Goal: Transaction & Acquisition: Purchase product/service

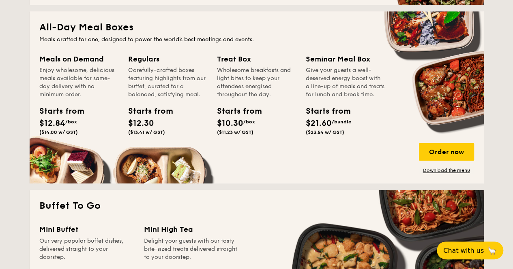
scroll to position [527, 0]
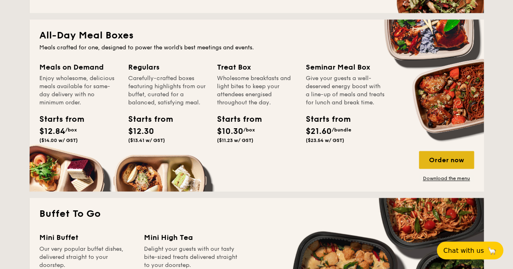
click at [455, 164] on div "Order now" at bounding box center [446, 160] width 55 height 18
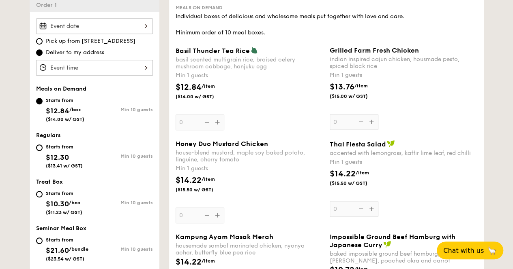
scroll to position [284, 0]
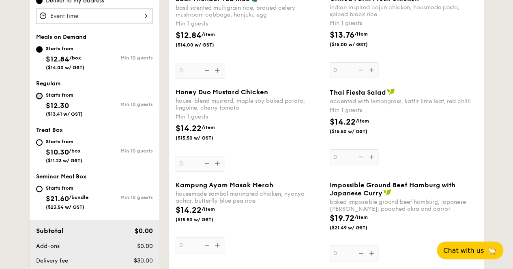
click at [39, 93] on input "Starts from $12.30 ($13.41 w/ GST) Min 10 guests" at bounding box center [39, 96] width 6 height 6
radio input "true"
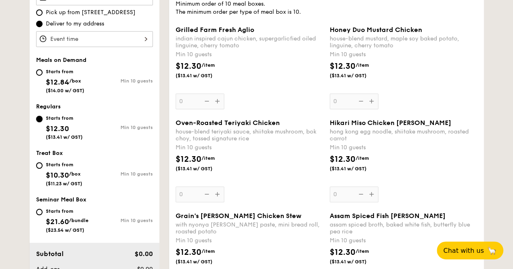
scroll to position [203, 0]
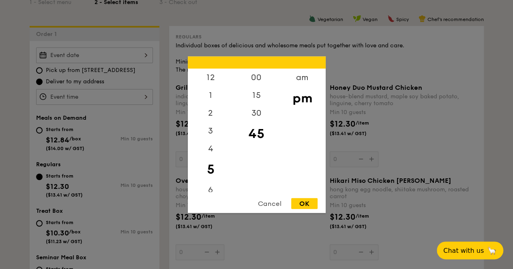
click at [125, 93] on div "12 1 2 3 4 5 6 7 8 9 10 11 00 15 30 45 am pm Cancel OK" at bounding box center [94, 97] width 117 height 16
click at [100, 70] on div at bounding box center [256, 134] width 513 height 269
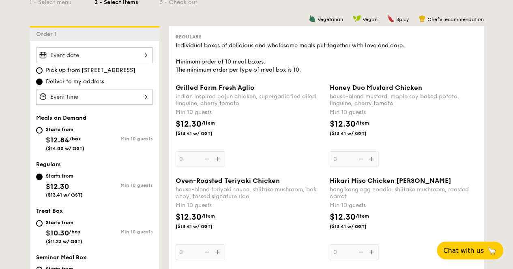
click at [104, 56] on div at bounding box center [256, 134] width 513 height 269
click at [104, 56] on div at bounding box center [94, 55] width 117 height 16
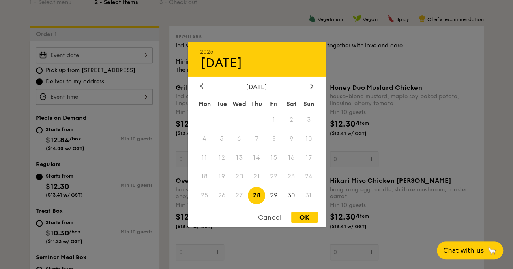
click at [76, 72] on div at bounding box center [256, 134] width 513 height 269
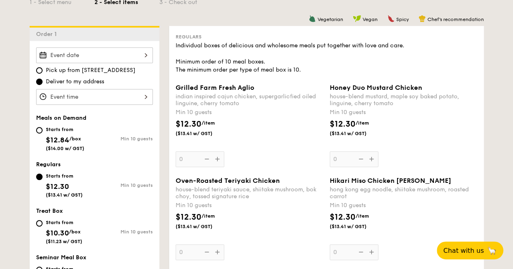
click at [54, 136] on span "$12.84" at bounding box center [58, 140] width 24 height 9
click at [43, 134] on input "Starts from $12.84 /box ($14.00 w/ GST) Min 10 guests" at bounding box center [39, 130] width 6 height 6
radio input "true"
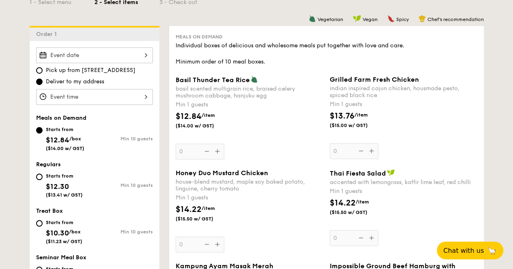
click at [125, 56] on div at bounding box center [94, 55] width 117 height 16
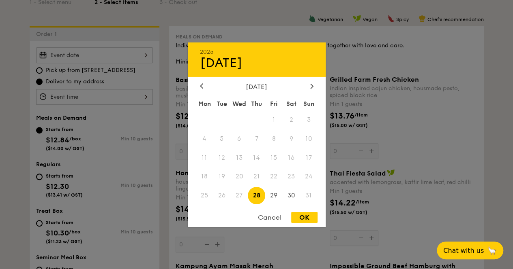
click at [11, 119] on div at bounding box center [256, 134] width 513 height 269
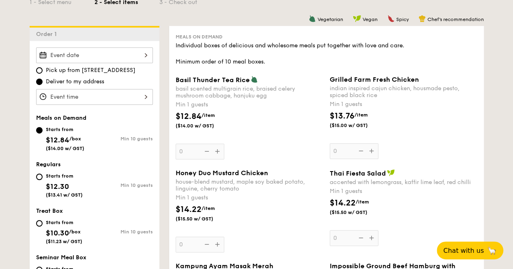
click at [46, 182] on span "$12.30" at bounding box center [57, 186] width 23 height 9
click at [43, 180] on input "Starts from $12.30 ($13.41 w/ GST) Min 10 guests" at bounding box center [39, 177] width 6 height 6
radio input "true"
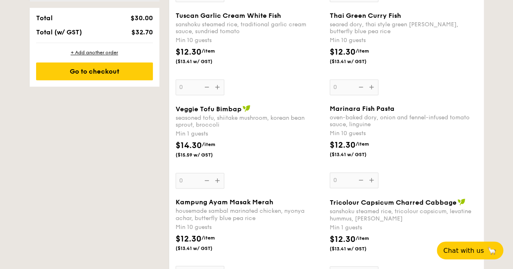
scroll to position [567, 0]
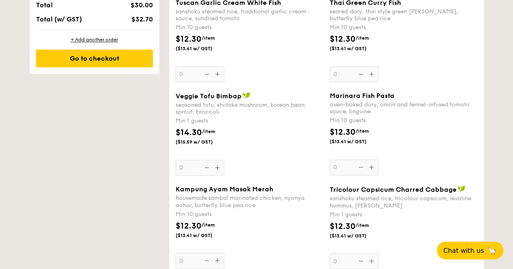
click at [374, 164] on div "Marinara Fish Pasta oven-baked dory, onion and fennel-infused tomato sauce, lin…" at bounding box center [402, 133] width 147 height 83
click at [374, 164] on input "0" at bounding box center [353, 168] width 49 height 16
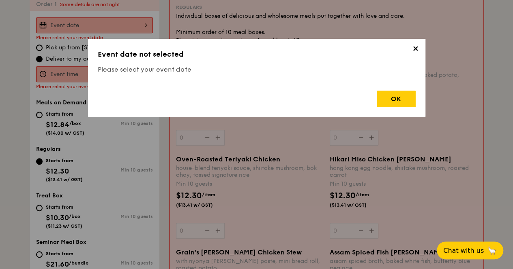
scroll to position [216, 0]
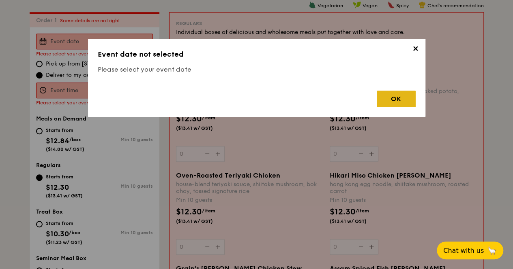
click at [390, 103] on div "OK" at bounding box center [395, 99] width 39 height 17
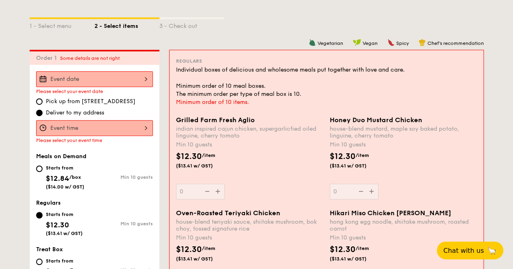
scroll to position [176, 0]
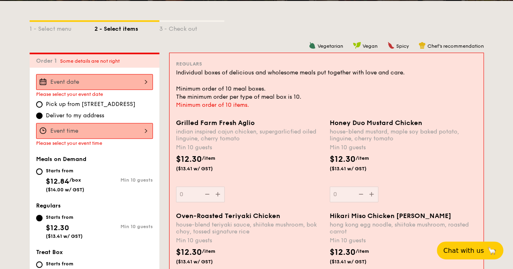
click at [189, 192] on div "Grilled Farm Fresh Aglio indian inspired cajun chicken, supergarlicfied oiled l…" at bounding box center [249, 160] width 147 height 83
click at [189, 192] on input "0" at bounding box center [200, 195] width 49 height 16
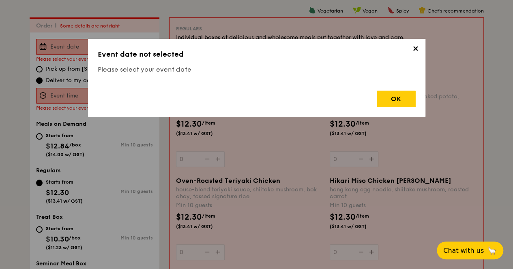
scroll to position [216, 0]
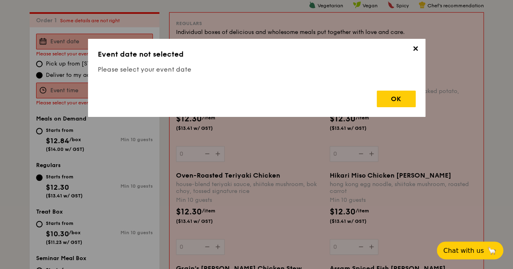
drag, startPoint x: 385, startPoint y: 98, endPoint x: 375, endPoint y: 94, distance: 10.7
click at [383, 97] on div "OK" at bounding box center [395, 99] width 39 height 17
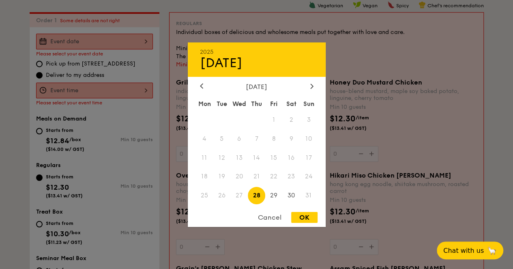
click at [131, 43] on div "2025 Aug [DATE] Tue Wed Thu Fri Sat Sun 1 2 3 4 5 6 7 8 9 10 11 12 13 14 15 16 …" at bounding box center [94, 42] width 117 height 16
click at [291, 190] on span "30" at bounding box center [290, 195] width 17 height 17
click at [301, 220] on div "OK" at bounding box center [304, 217] width 26 height 11
type input "[DATE]"
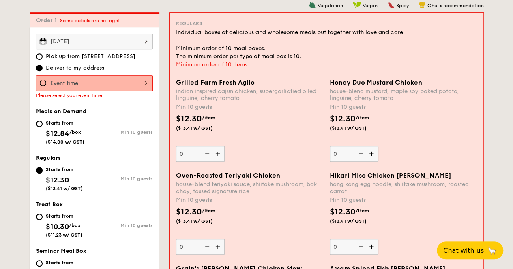
click at [133, 86] on div at bounding box center [94, 83] width 117 height 16
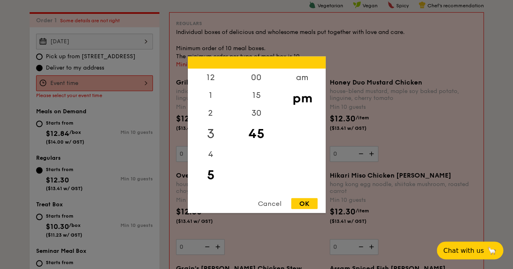
click at [205, 141] on div "3" at bounding box center [211, 134] width 46 height 24
drag, startPoint x: 293, startPoint y: 206, endPoint x: 281, endPoint y: 192, distance: 17.5
click at [291, 205] on div "OK" at bounding box center [304, 203] width 26 height 11
type input "3:45PM"
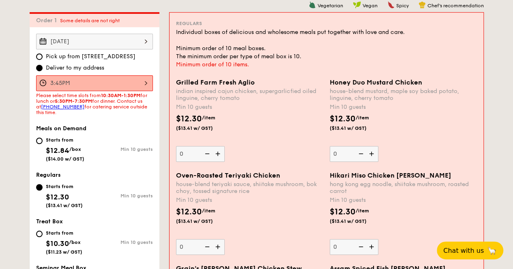
click at [215, 154] on img at bounding box center [218, 153] width 12 height 15
click at [215, 154] on input "0" at bounding box center [200, 154] width 49 height 16
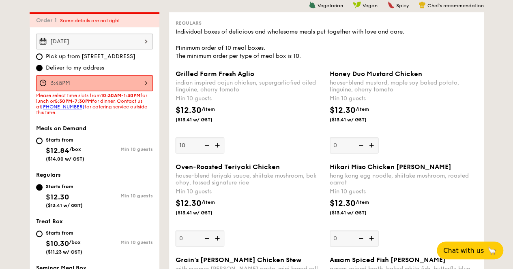
click at [216, 142] on img at bounding box center [218, 145] width 12 height 15
click at [216, 142] on input "10" at bounding box center [199, 146] width 49 height 16
click at [216, 145] on img at bounding box center [218, 145] width 12 height 15
click at [216, 145] on input "11" at bounding box center [199, 146] width 49 height 16
click at [206, 144] on img at bounding box center [206, 145] width 12 height 15
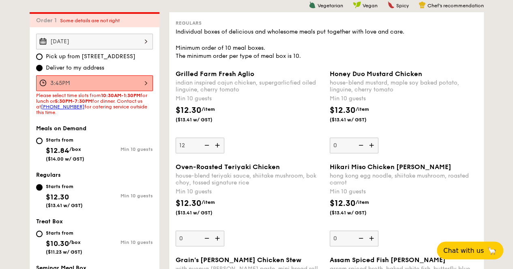
click at [206, 144] on input "12" at bounding box center [199, 146] width 49 height 16
click at [206, 144] on img at bounding box center [206, 145] width 12 height 15
click at [206, 144] on input "11" at bounding box center [199, 146] width 49 height 16
type input "10"
click at [261, 148] on div "Grilled Farm Fresh Aglio indian inspired cajun chicken, supergarlicfied oiled l…" at bounding box center [248, 111] width 147 height 83
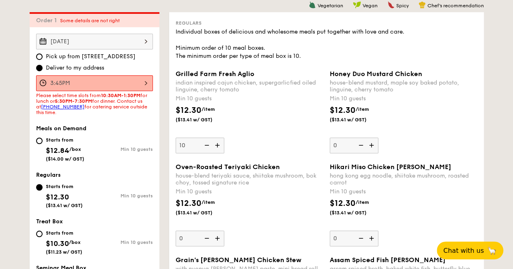
click at [224, 148] on input "10" at bounding box center [199, 146] width 49 height 16
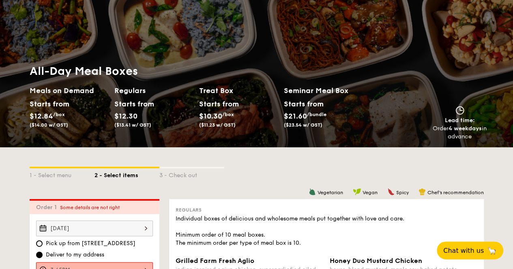
scroll to position [25, 0]
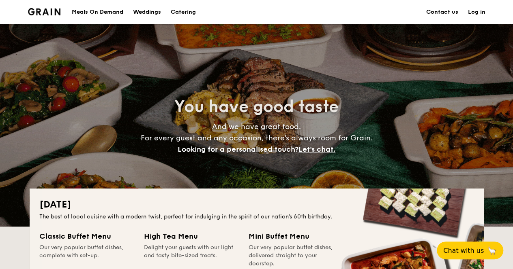
click at [112, 9] on div "Meals On Demand" at bounding box center [97, 12] width 51 height 24
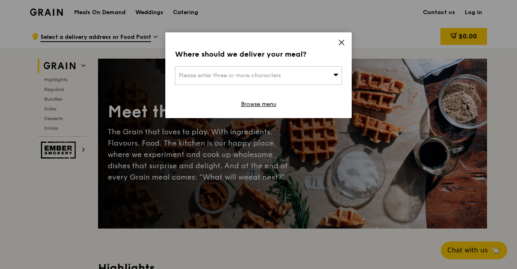
click at [264, 74] on span "Please enter three or more characters" at bounding box center [230, 75] width 102 height 7
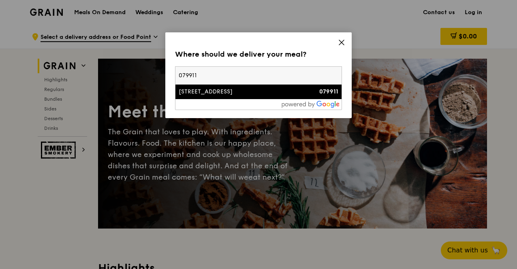
type input "079911"
click at [206, 92] on div "72 Anson Road" at bounding box center [239, 92] width 120 height 8
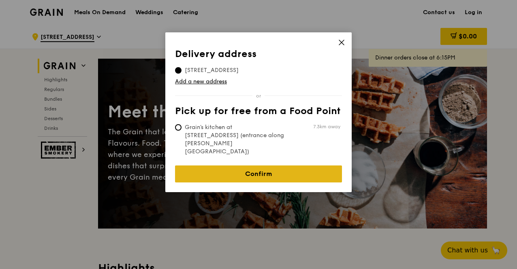
click at [226, 166] on link "Confirm" at bounding box center [258, 174] width 167 height 17
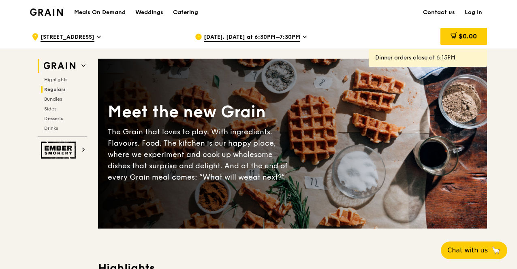
click at [49, 88] on span "Regulars" at bounding box center [54, 90] width 21 height 6
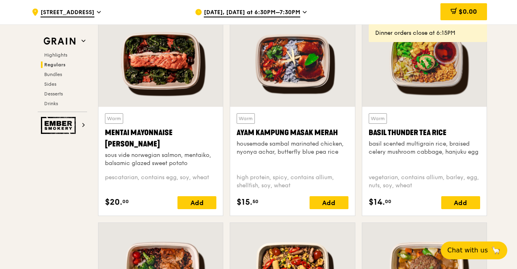
scroll to position [727, 0]
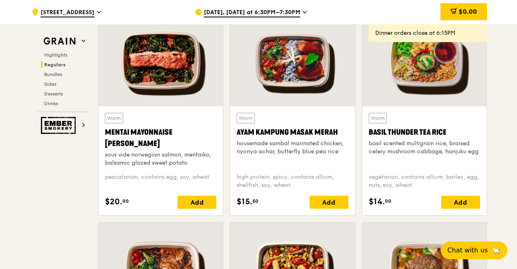
click at [409, 86] on div at bounding box center [424, 61] width 124 height 92
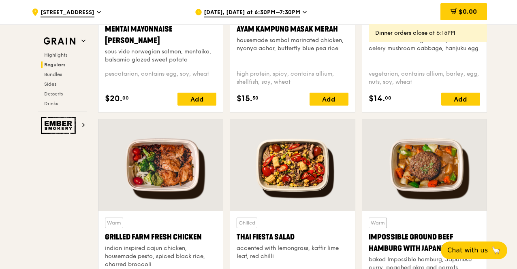
scroll to position [930, 0]
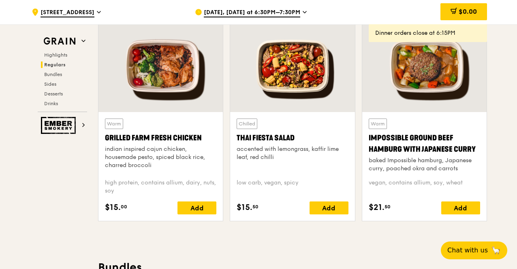
click at [277, 80] on div at bounding box center [292, 66] width 124 height 92
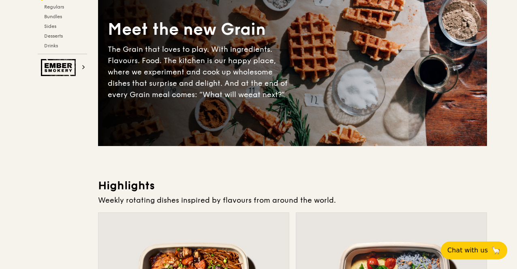
scroll to position [0, 0]
